Goal: Transaction & Acquisition: Purchase product/service

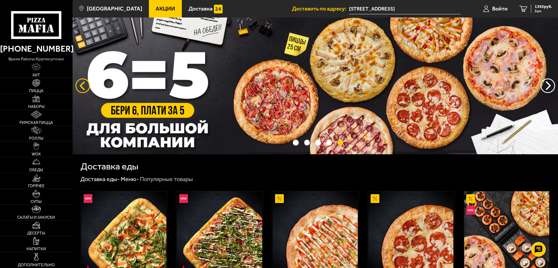
click at [88, 84] on button "следующий" at bounding box center [82, 85] width 15 height 15
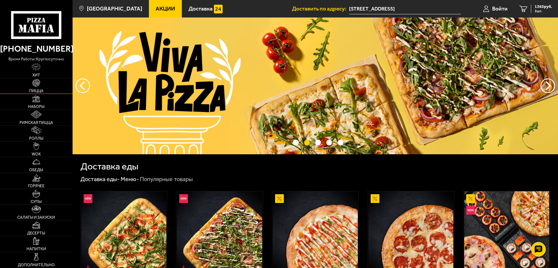
click at [36, 83] on img at bounding box center [36, 83] width 8 height 8
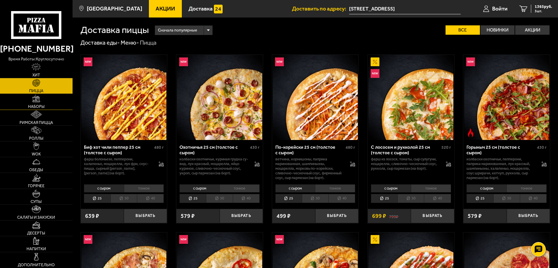
click at [39, 98] on img at bounding box center [36, 99] width 8 height 8
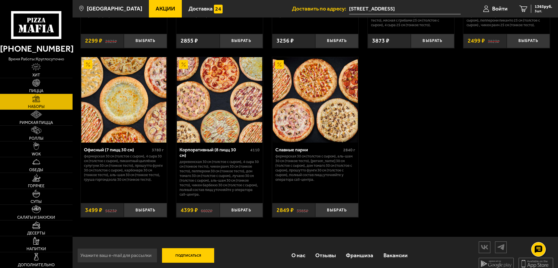
scroll to position [898, 0]
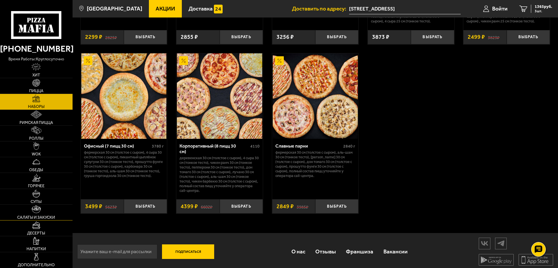
click at [38, 211] on img at bounding box center [36, 209] width 9 height 8
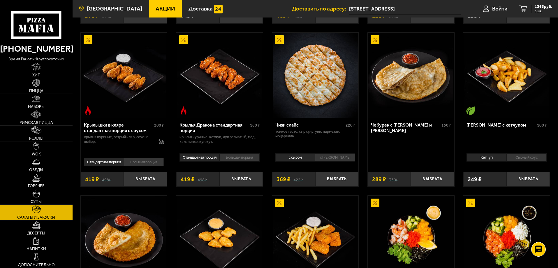
scroll to position [175, 0]
